Goal: Task Accomplishment & Management: Manage account settings

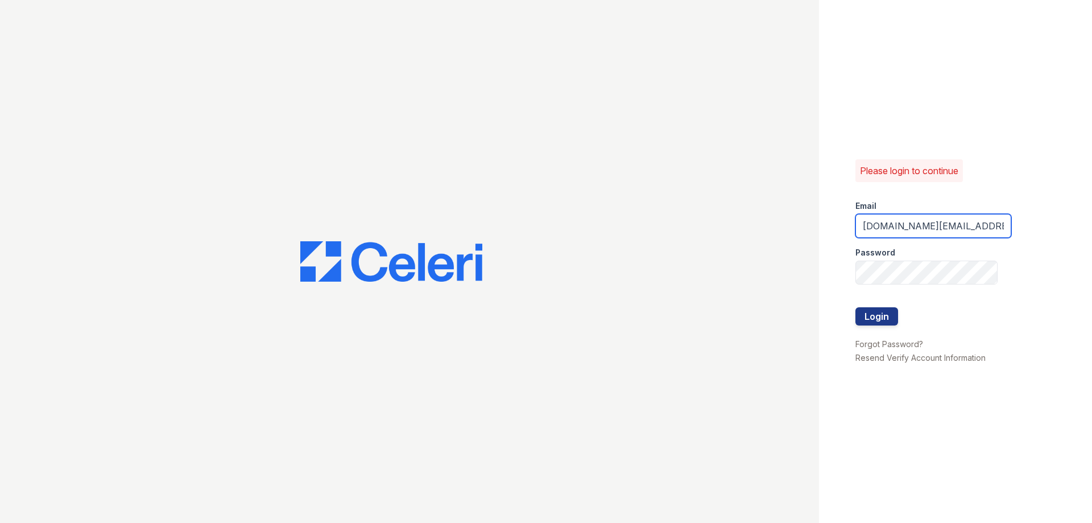
drag, startPoint x: 896, startPoint y: 223, endPoint x: 904, endPoint y: 224, distance: 8.0
click at [897, 223] on input "[DOMAIN_NAME][EMAIL_ADDRESS][DOMAIN_NAME]" at bounding box center [933, 226] width 156 height 24
type input "[DOMAIN_NAME][EMAIL_ADDRESS][DOMAIN_NAME]"
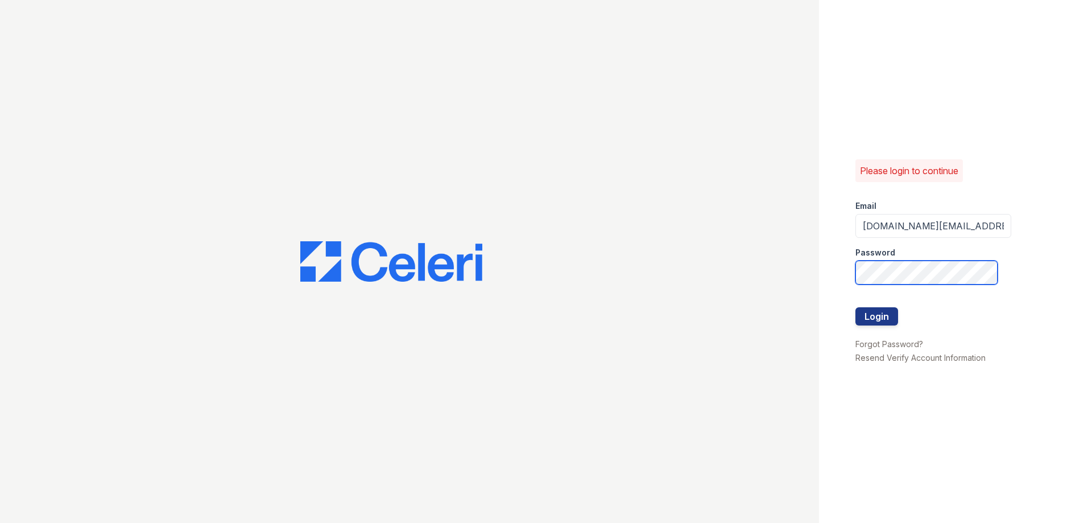
click at [789, 276] on div "Please login to continue Email evoke.pm@cafmanagement.com Password Login Forgot…" at bounding box center [546, 261] width 1092 height 523
click at [855, 307] on button "Login" at bounding box center [876, 316] width 43 height 18
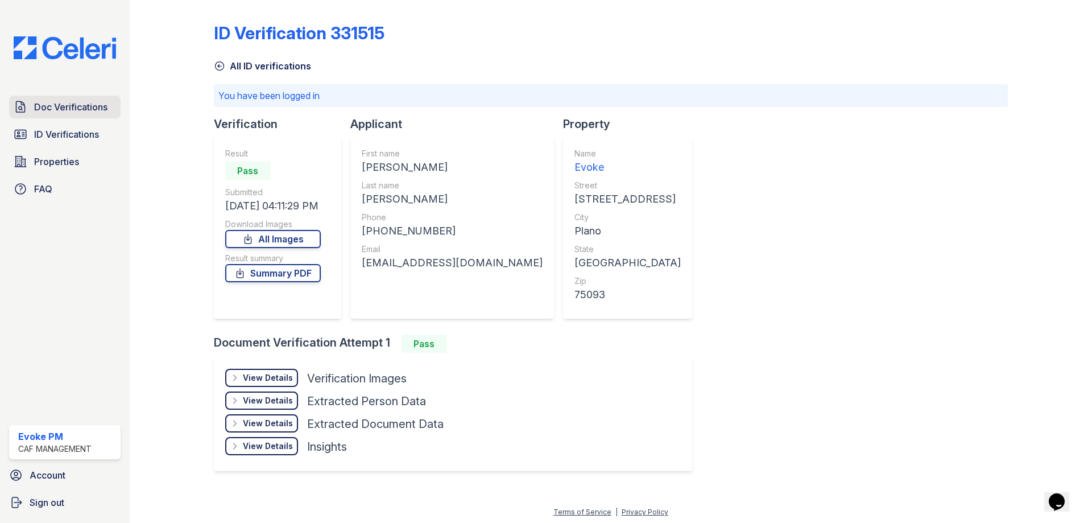
click at [93, 102] on span "Doc Verifications" at bounding box center [70, 107] width 73 height 14
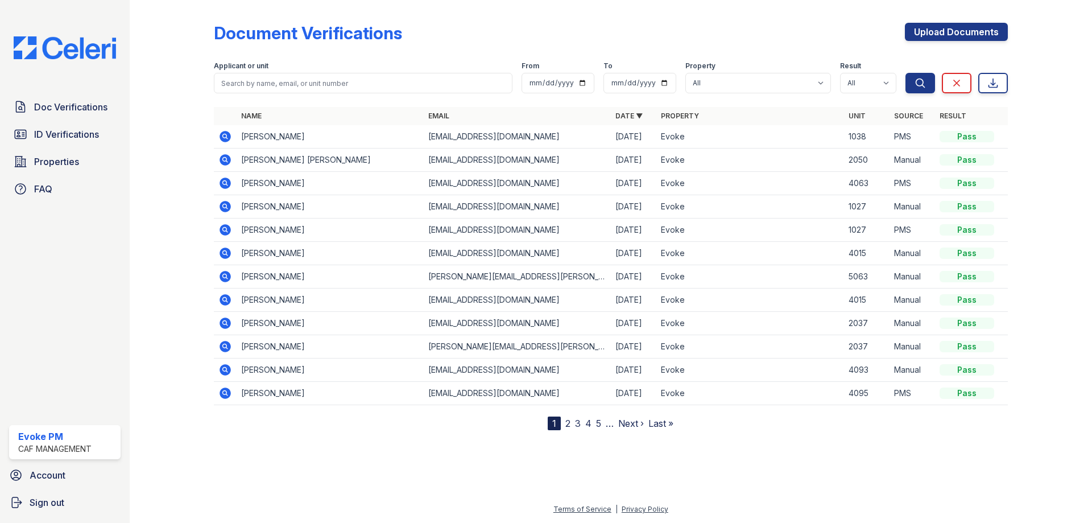
click at [57, 444] on div "CAF Management" at bounding box center [54, 448] width 73 height 11
click at [52, 477] on span "Account" at bounding box center [48, 475] width 36 height 14
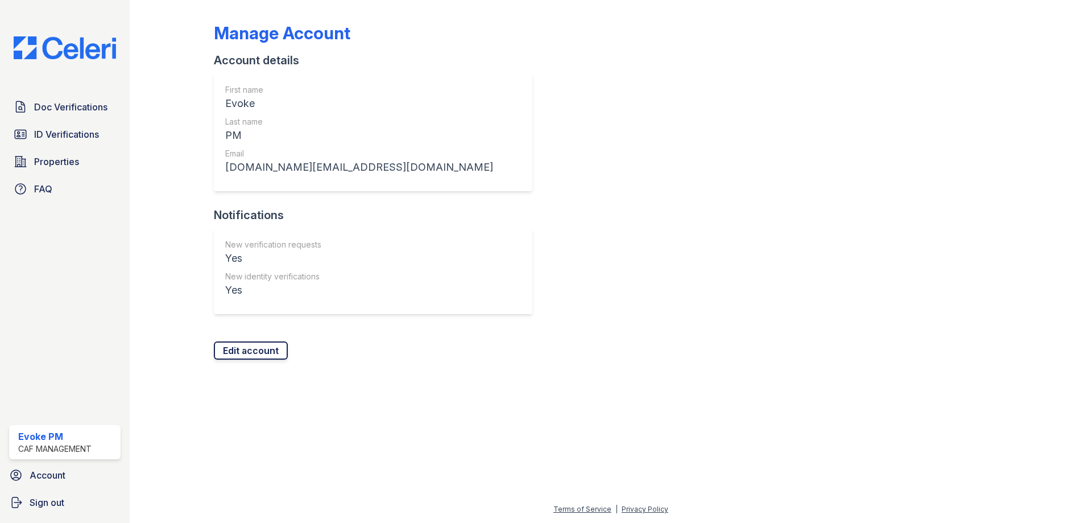
click at [271, 350] on link "Edit account" at bounding box center [251, 350] width 74 height 18
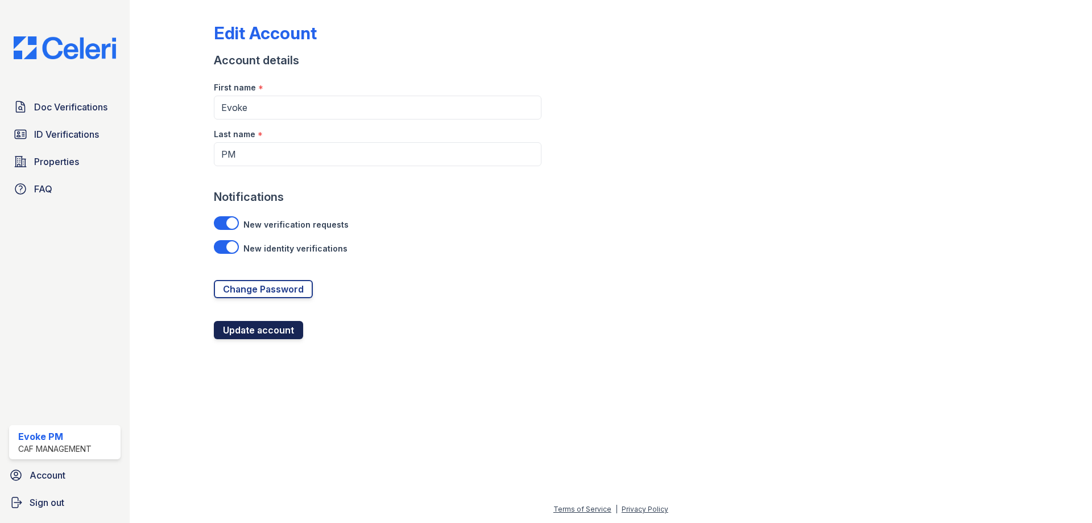
click at [284, 330] on button "Update account" at bounding box center [258, 330] width 89 height 18
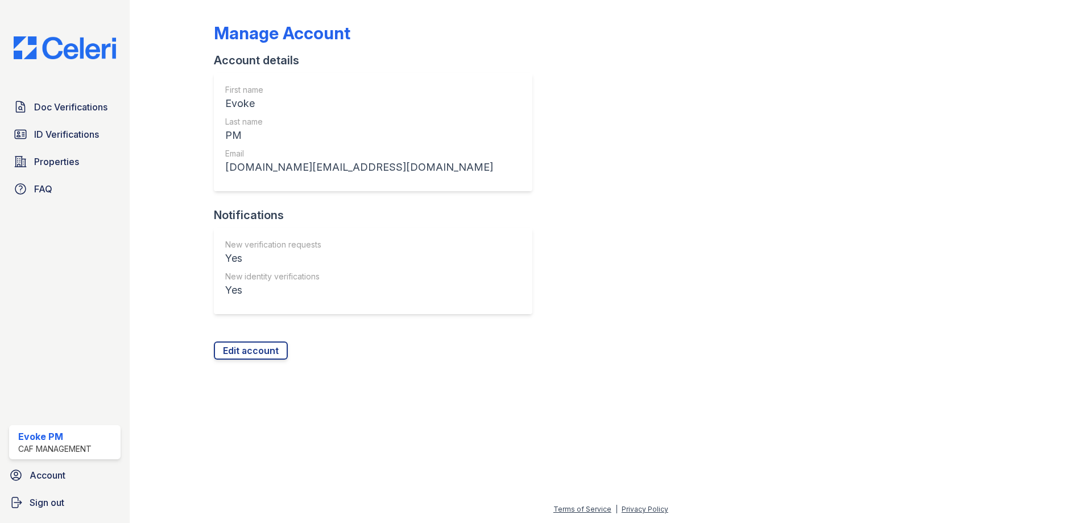
click at [62, 450] on div "CAF Management" at bounding box center [54, 448] width 73 height 11
click at [45, 445] on div "CAF Management" at bounding box center [54, 448] width 73 height 11
click at [84, 99] on link "Doc Verifications" at bounding box center [64, 107] width 111 height 23
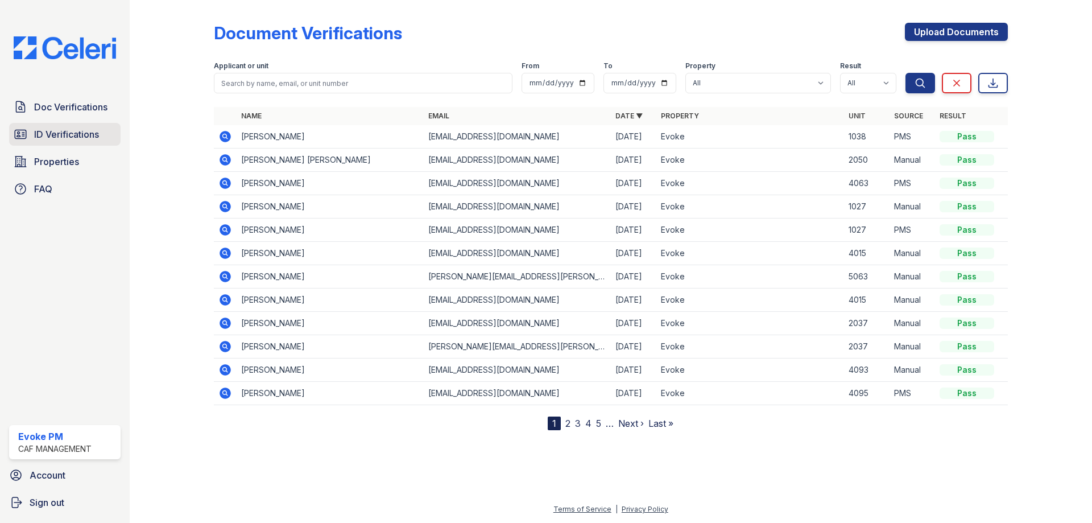
click at [82, 126] on link "ID Verifications" at bounding box center [64, 134] width 111 height 23
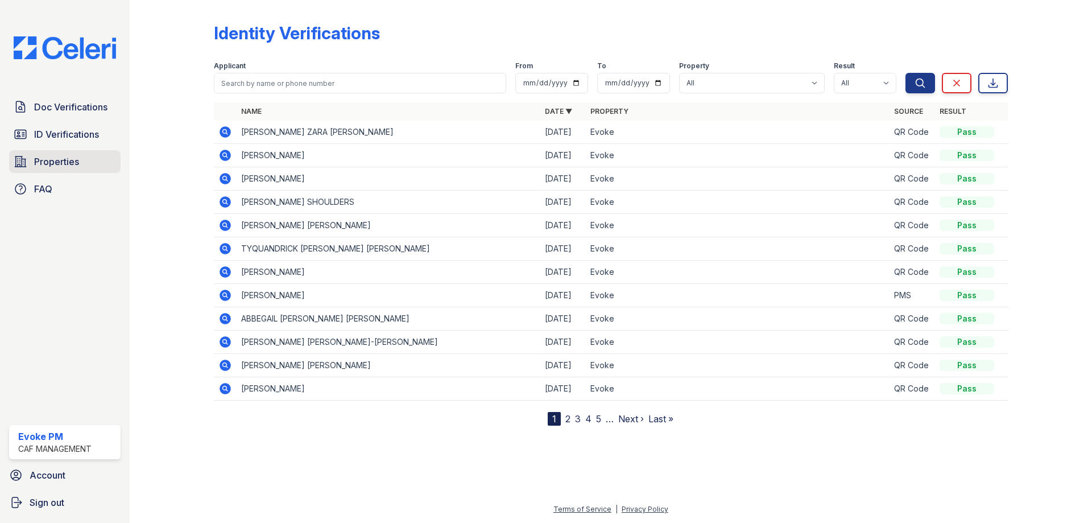
click at [49, 165] on span "Properties" at bounding box center [56, 162] width 45 height 14
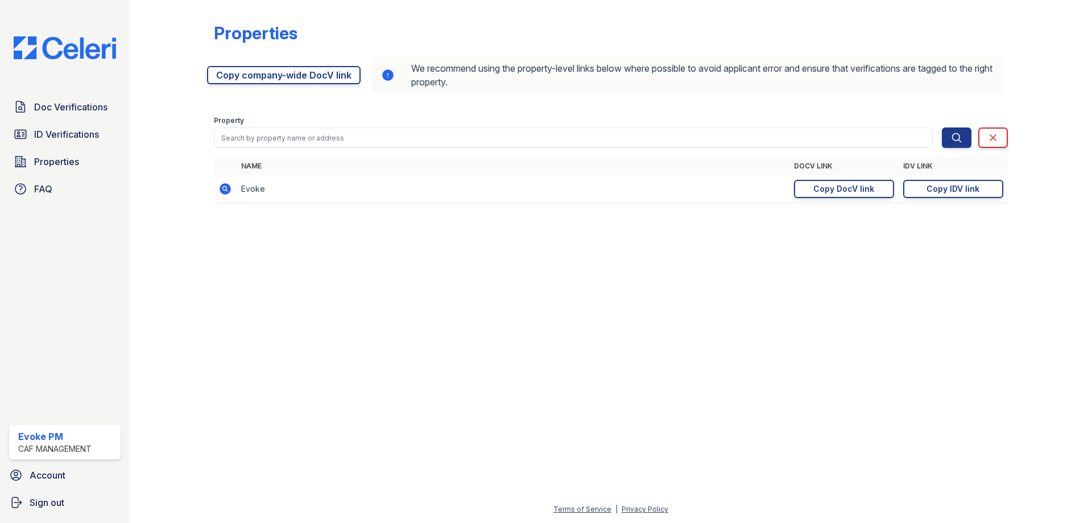
click at [59, 449] on div "CAF Management" at bounding box center [54, 448] width 73 height 11
click at [43, 479] on span "Account" at bounding box center [48, 475] width 36 height 14
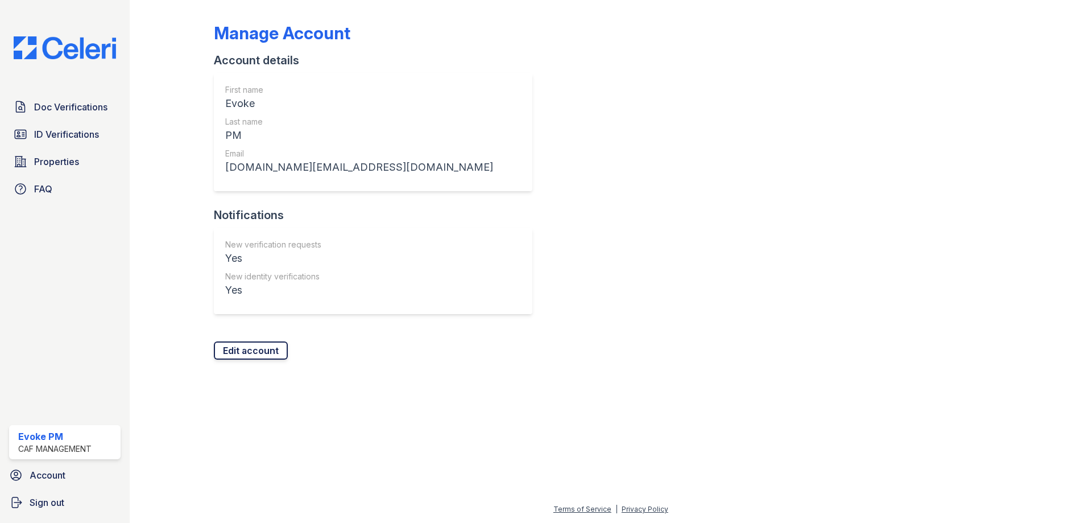
click at [244, 353] on link "Edit account" at bounding box center [251, 350] width 74 height 18
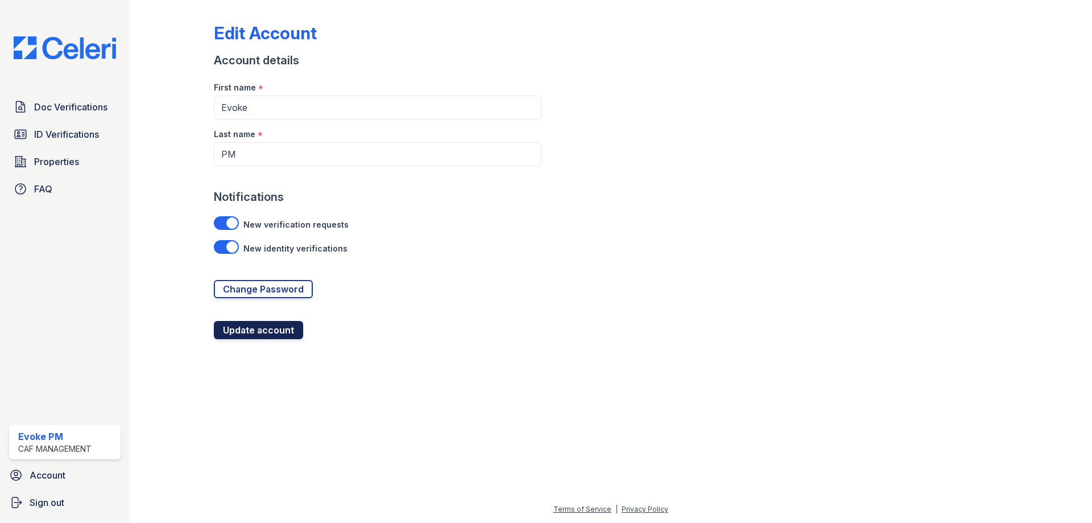
click at [261, 333] on button "Update account" at bounding box center [258, 330] width 89 height 18
